Goal: Information Seeking & Learning: Find specific fact

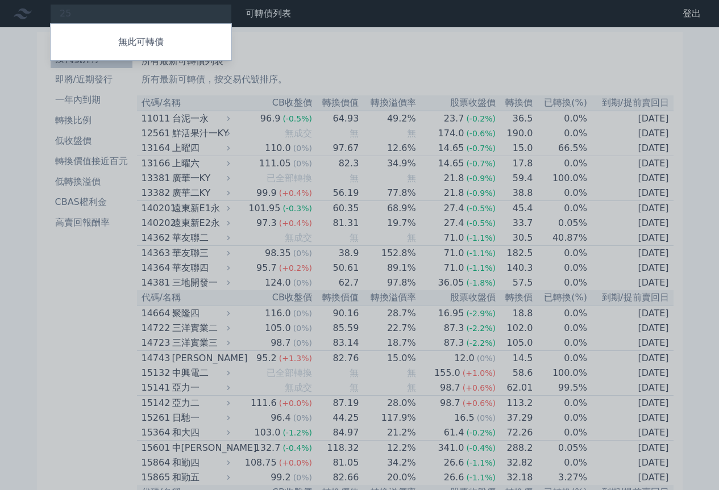
type input "2"
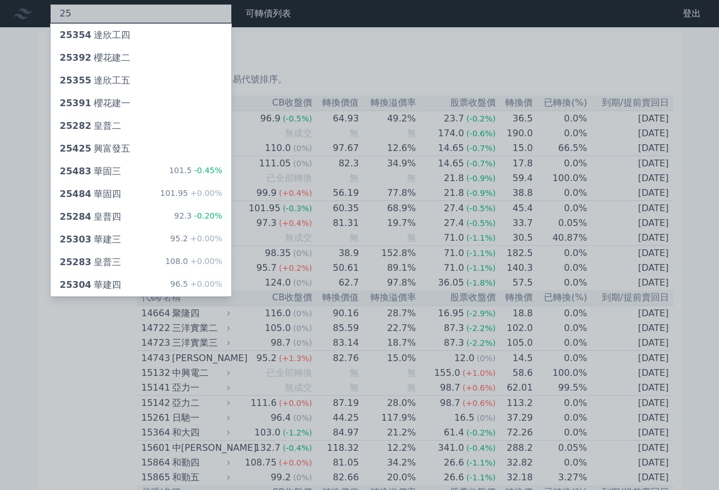
type input "2"
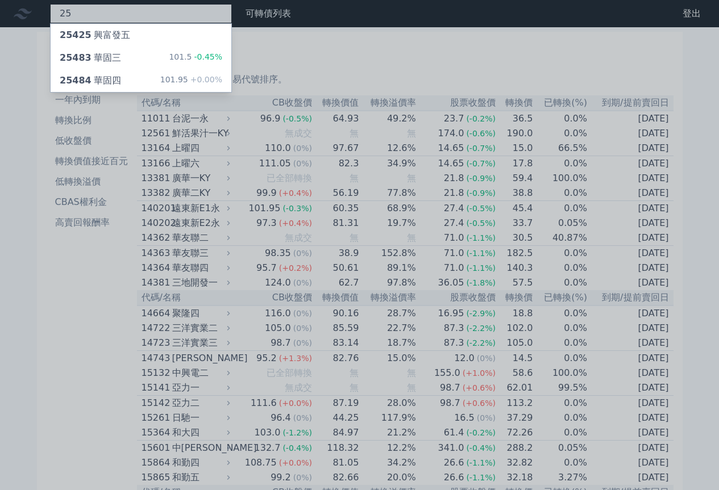
type input "2"
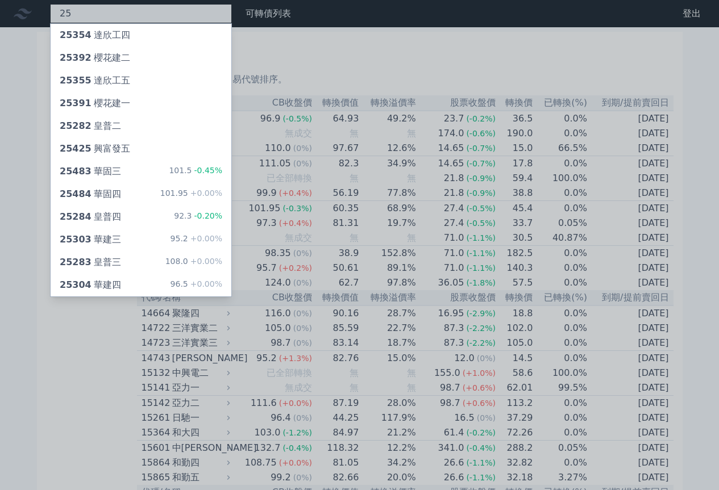
type input "2"
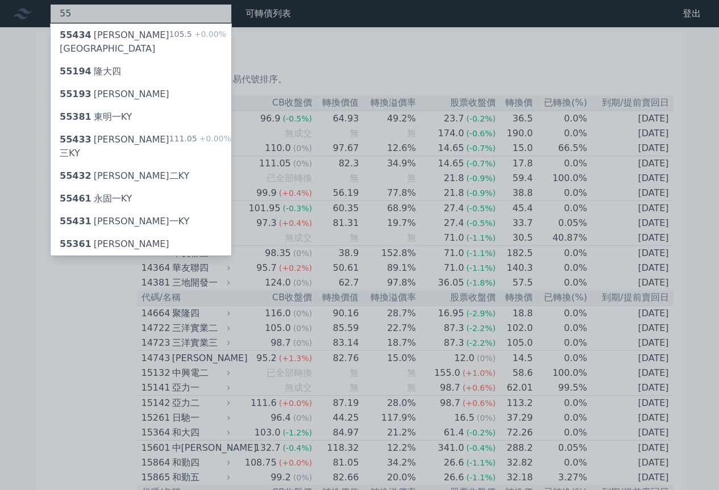
type input "5"
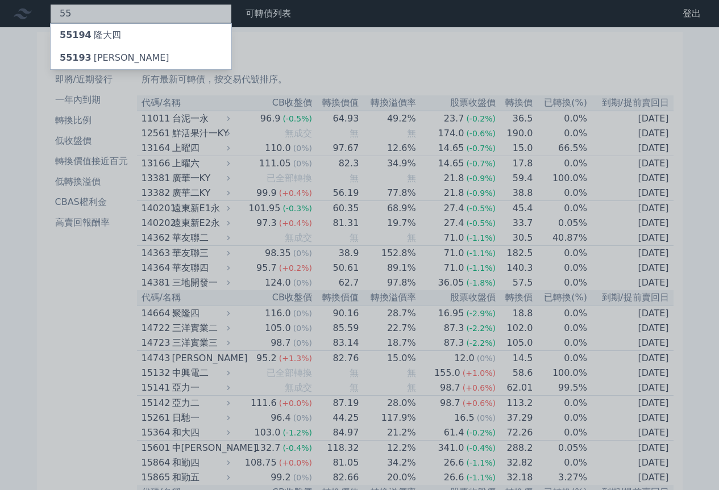
type input "5"
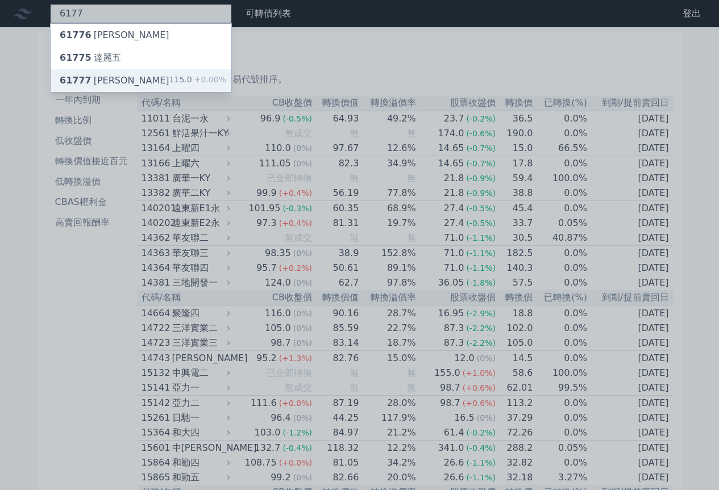
type input "6177"
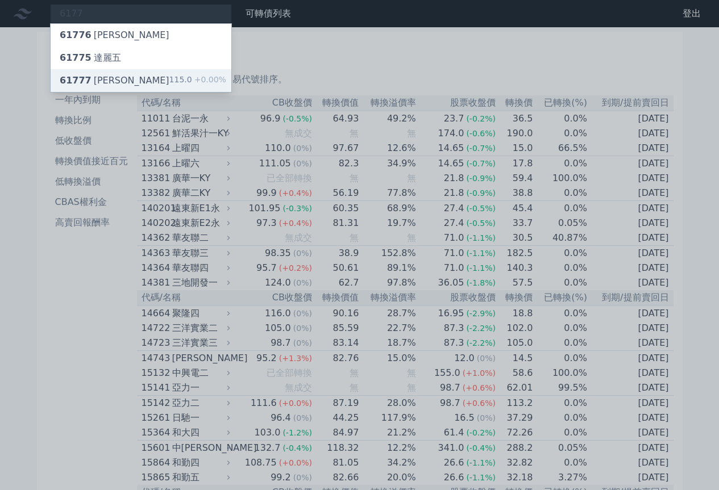
click at [128, 77] on div "61777 達麗七 115.0 +0.00%" at bounding box center [141, 80] width 181 height 23
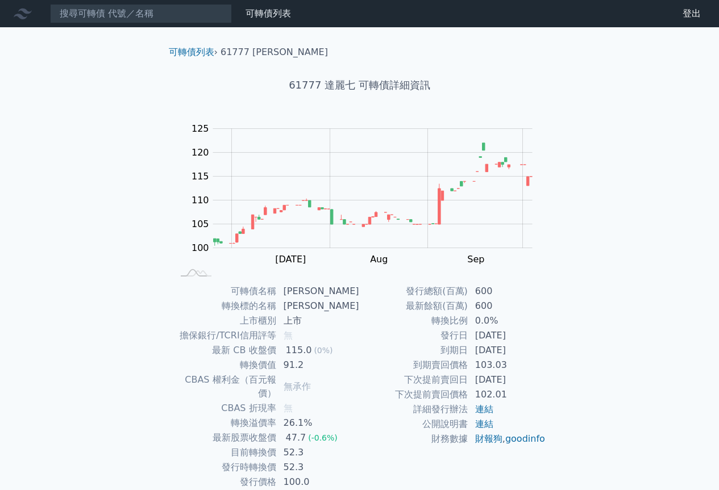
scroll to position [36, 0]
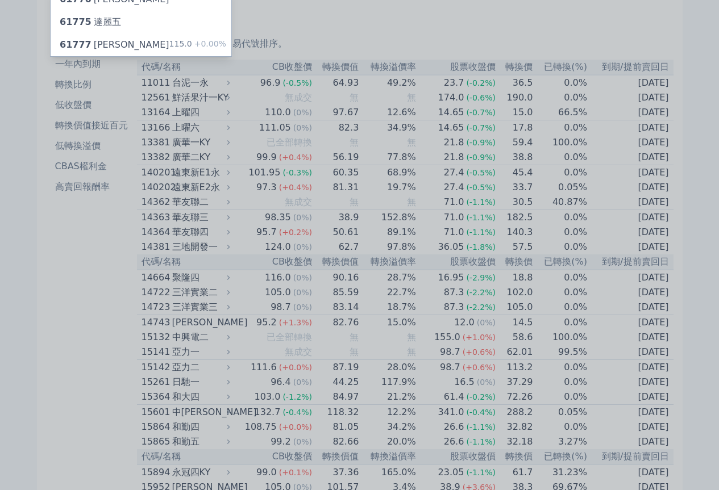
click at [9, 299] on div at bounding box center [359, 245] width 719 height 490
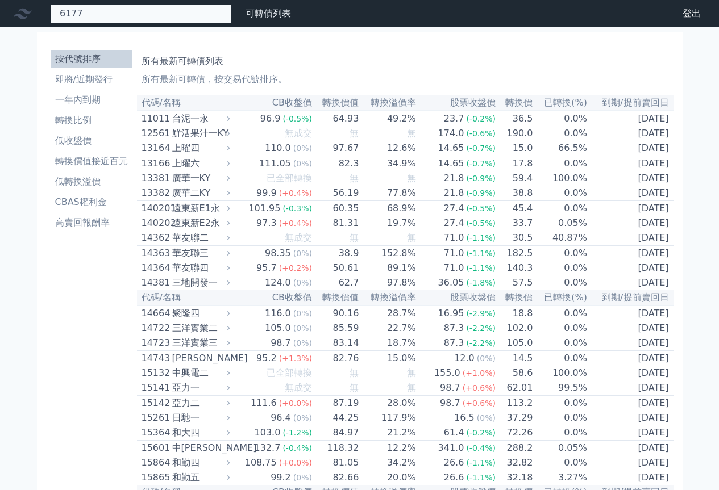
click at [158, 22] on div "6177 61776 達麗六 61775 達麗五 61777 達麗七 115.0 +0.00%" at bounding box center [141, 13] width 182 height 19
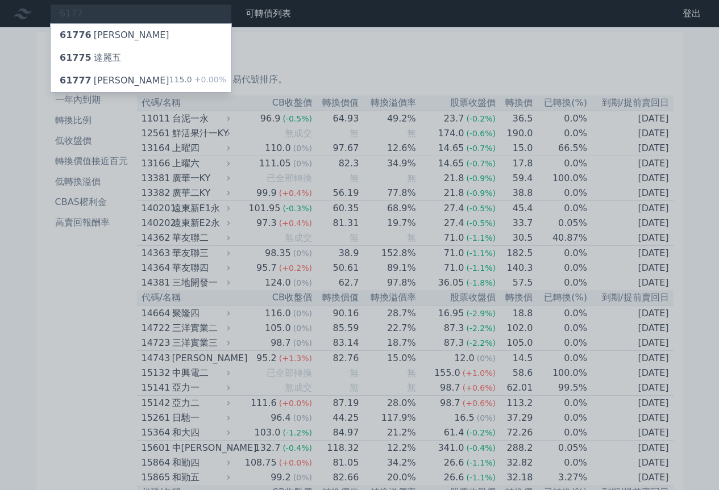
click at [154, 14] on div at bounding box center [359, 245] width 719 height 490
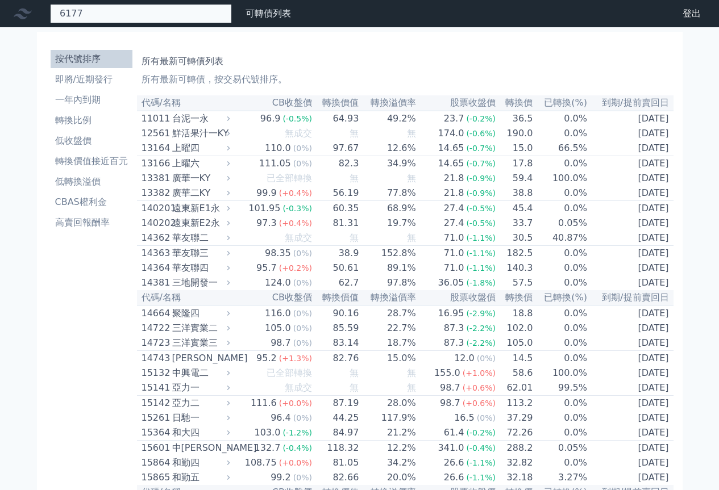
click at [151, 9] on div "6177 61776 達麗六 61775 達麗五 61777 達麗七 115.0 +0.00%" at bounding box center [141, 13] width 182 height 19
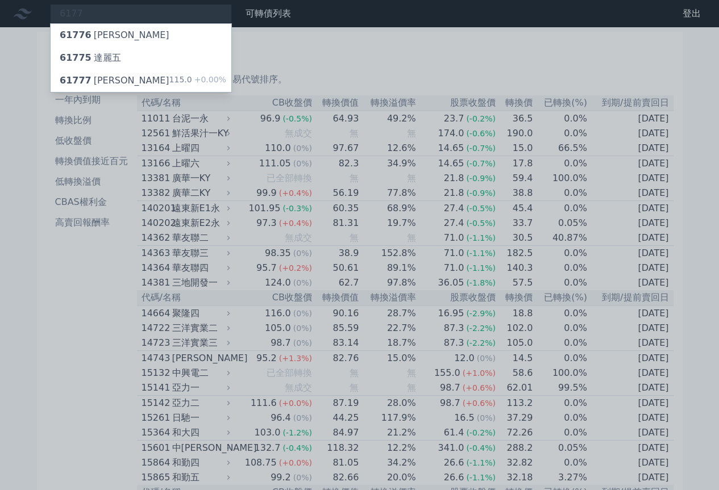
click at [151, 9] on div at bounding box center [359, 245] width 719 height 490
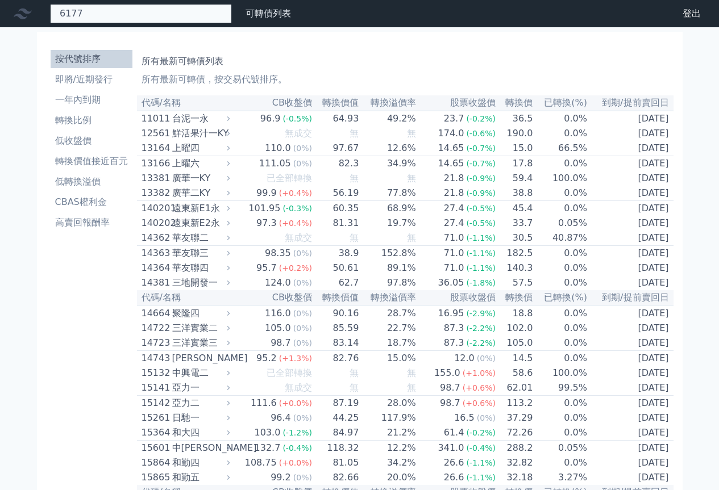
click at [151, 9] on div "6177 61776 達麗六 61775 達麗五 61777 達麗七 115.0 +0.00%" at bounding box center [141, 13] width 182 height 19
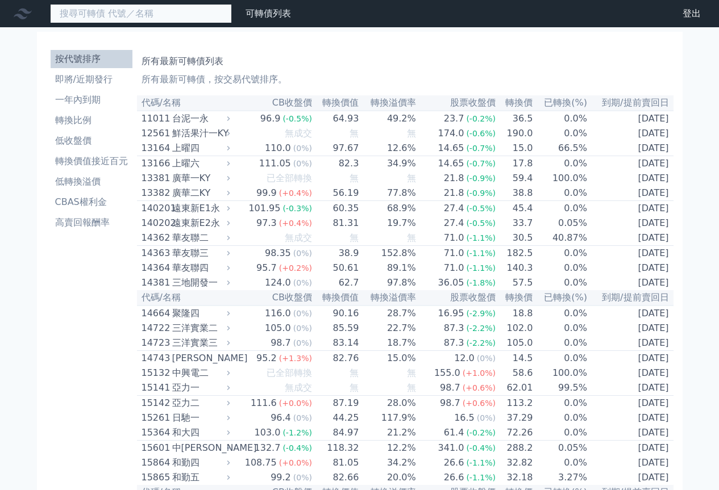
click at [181, 17] on input at bounding box center [141, 13] width 182 height 19
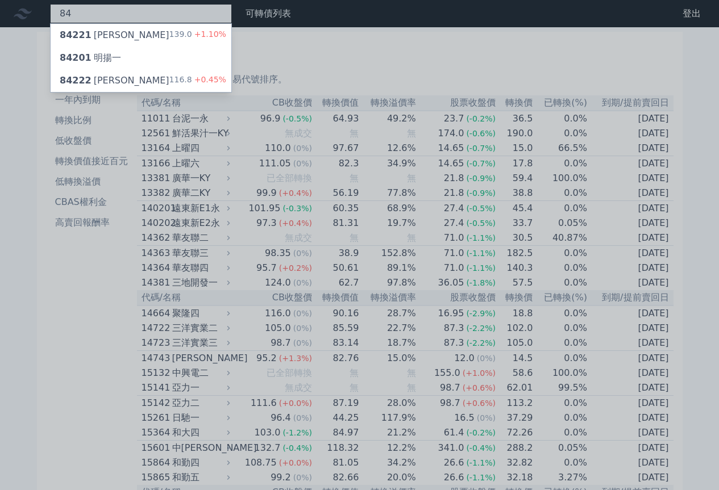
type input "8"
